Goal: Find specific page/section: Find specific page/section

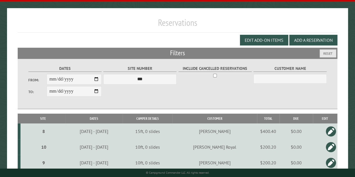
scroll to position [20, 0]
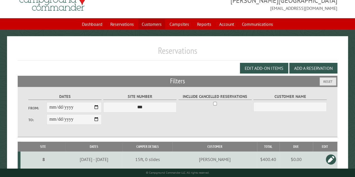
click at [160, 22] on link "Customers" at bounding box center [151, 24] width 27 height 11
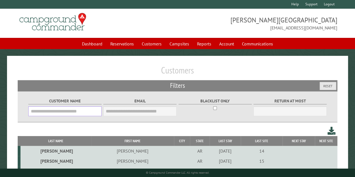
drag, startPoint x: 81, startPoint y: 112, endPoint x: 82, endPoint y: 109, distance: 3.4
click at [81, 112] on input "Customer Name" at bounding box center [64, 111] width 73 height 10
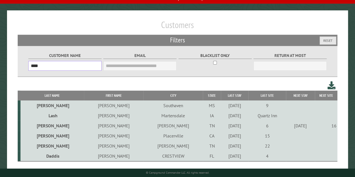
scroll to position [54, 0]
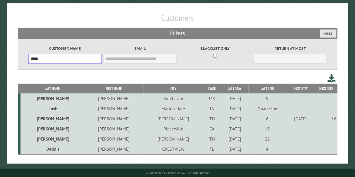
type input "****"
click at [92, 118] on td "Troy" at bounding box center [114, 119] width 60 height 10
